Goal: Navigation & Orientation: Go to known website

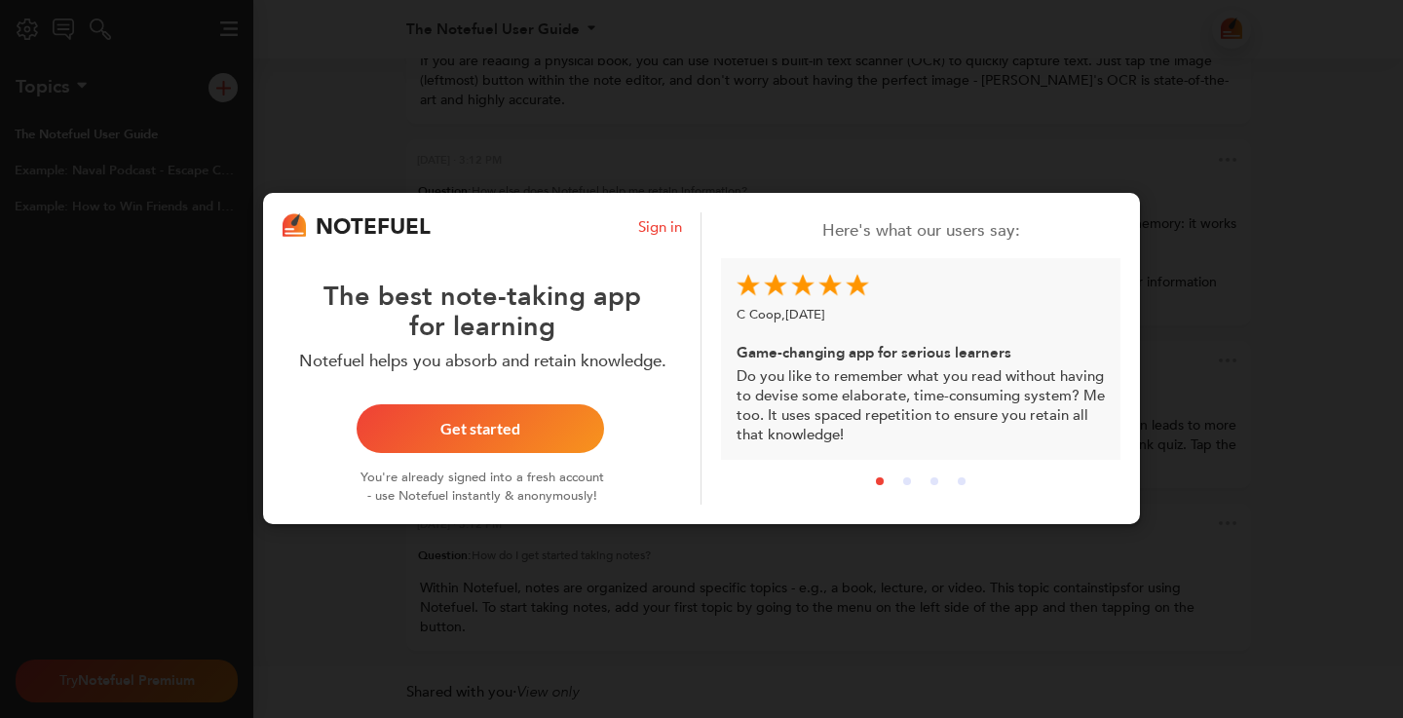
click at [591, 188] on div "NOTEFUEL Sign in The best note-taking app for learning Notefuel helps you absor…" at bounding box center [701, 359] width 1403 height 718
